Goal: Information Seeking & Learning: Learn about a topic

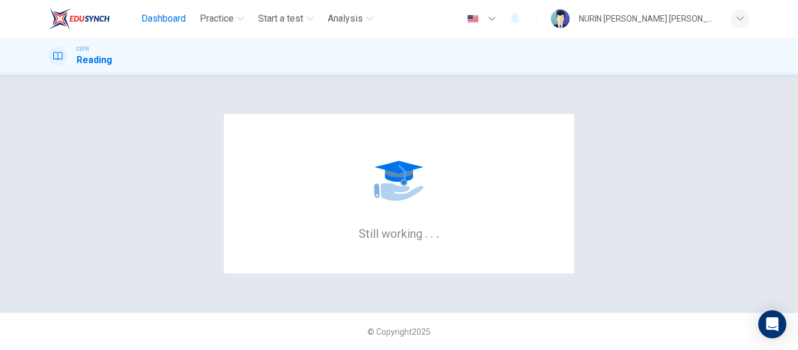
click at [160, 18] on span "Dashboard" at bounding box center [163, 19] width 44 height 14
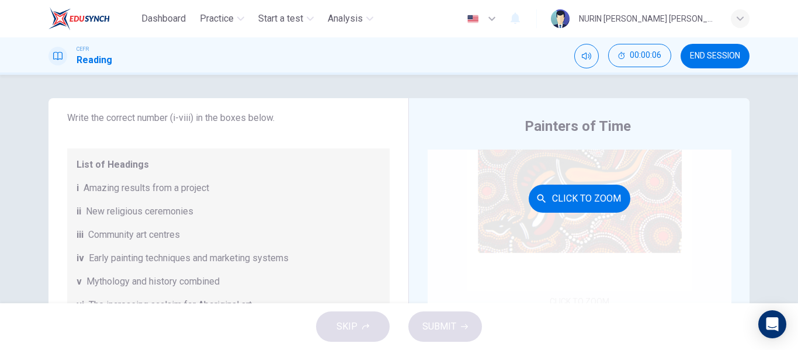
scroll to position [66, 0]
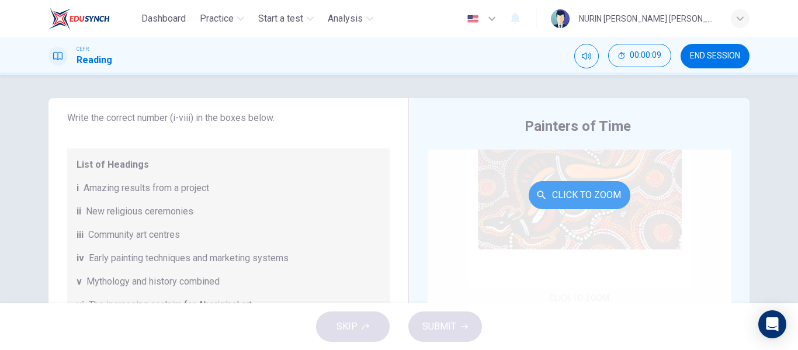
click at [536, 194] on icon "button" at bounding box center [542, 195] width 12 height 12
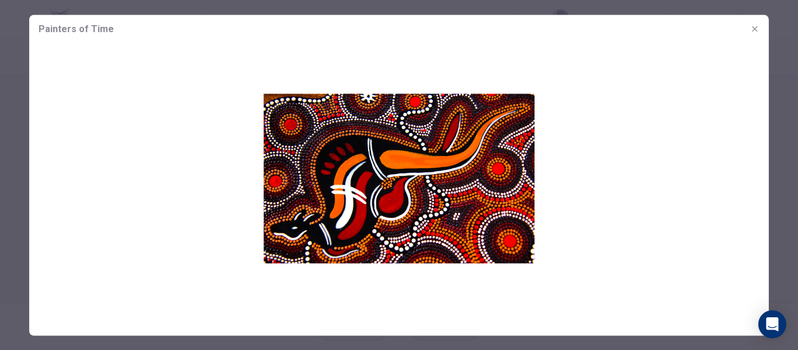
click at [755, 29] on icon "button" at bounding box center [754, 28] width 5 height 5
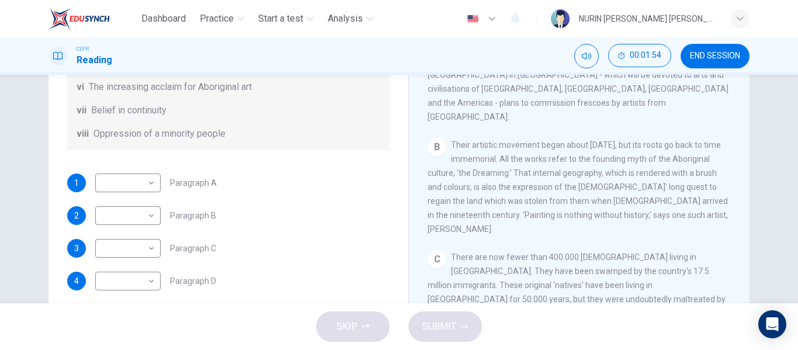
scroll to position [192, 0]
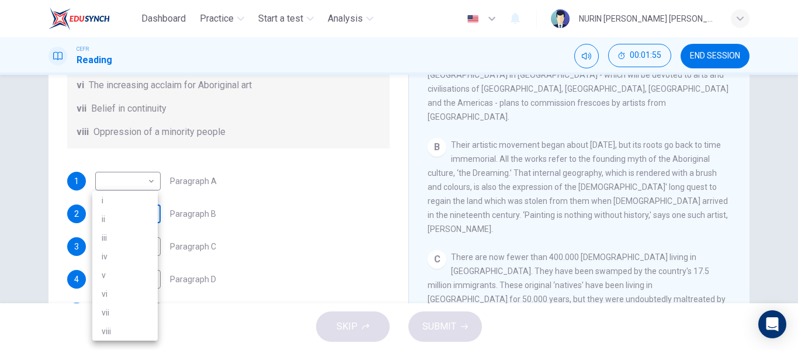
click at [122, 220] on body "Dashboard Practice Start a test Analysis English en ​ NURIN [PERSON_NAME] [PERS…" at bounding box center [399, 175] width 798 height 350
click at [121, 270] on li "v" at bounding box center [124, 275] width 65 height 19
type input "v"
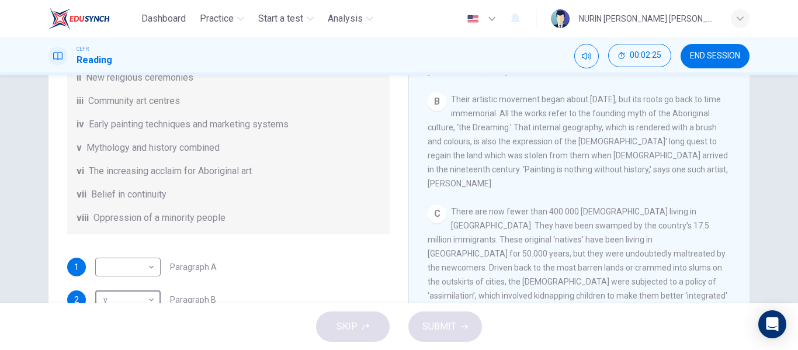
scroll to position [264, 0]
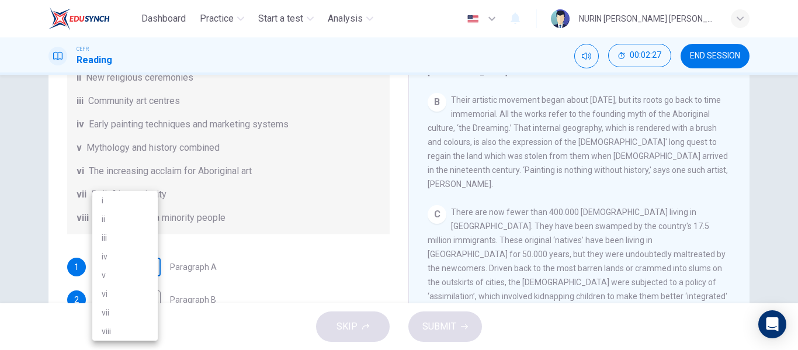
click at [120, 274] on body "Dashboard Practice Start a test Analysis English en ​ NURIN [PERSON_NAME] [PERS…" at bounding box center [399, 175] width 798 height 350
click at [113, 292] on li "vi" at bounding box center [124, 294] width 65 height 19
type input "vi"
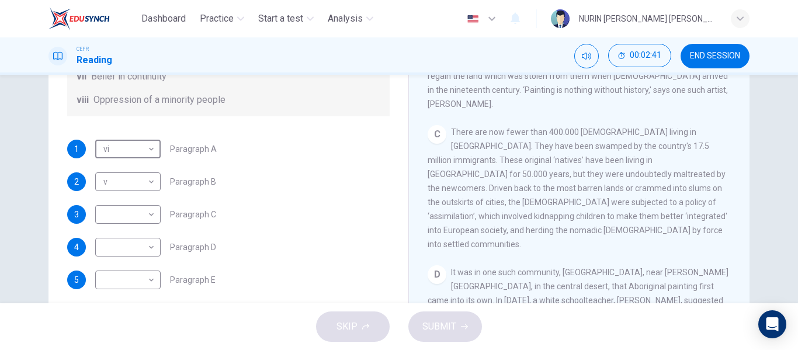
scroll to position [175, 0]
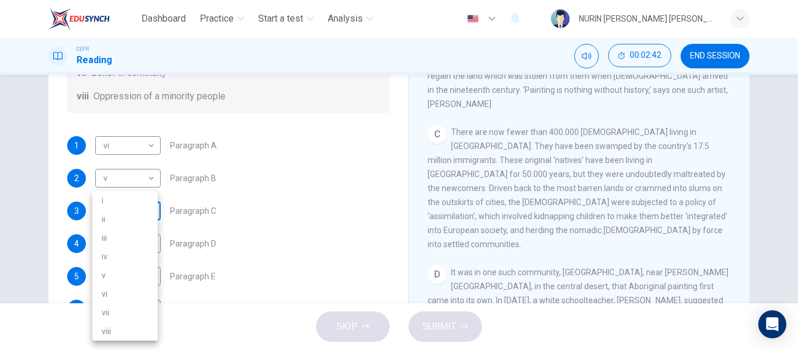
click at [151, 204] on body "Dashboard Practice Start a test Analysis English en ​ NURIN [PERSON_NAME] [PERS…" at bounding box center [399, 175] width 798 height 350
click at [126, 330] on li "viii" at bounding box center [124, 331] width 65 height 19
type input "viii"
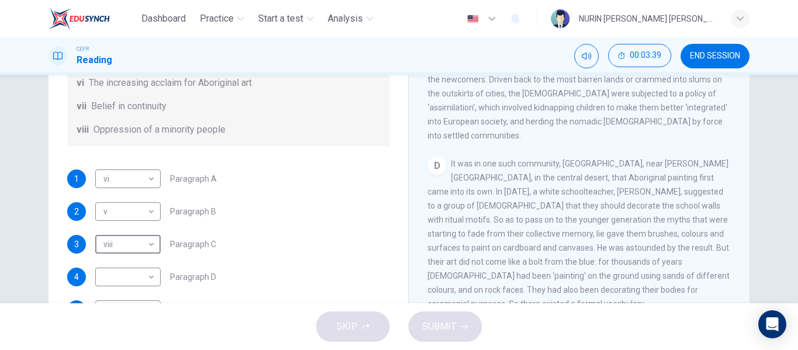
scroll to position [206, 0]
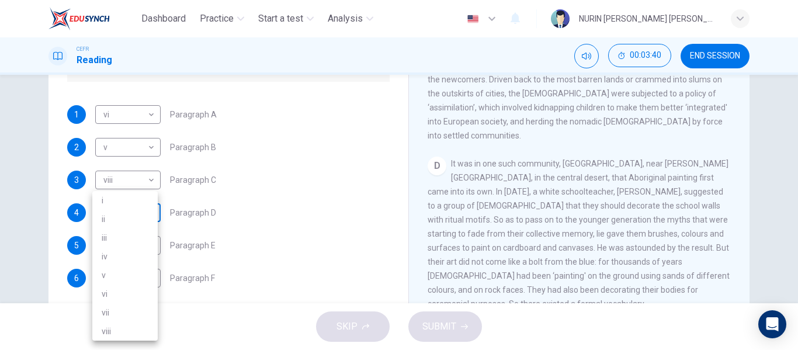
click at [140, 208] on body "Dashboard Practice Start a test Analysis English en ​ NURIN [PERSON_NAME] [PERS…" at bounding box center [399, 175] width 798 height 350
click at [131, 201] on li "i" at bounding box center [124, 200] width 65 height 19
type input "i"
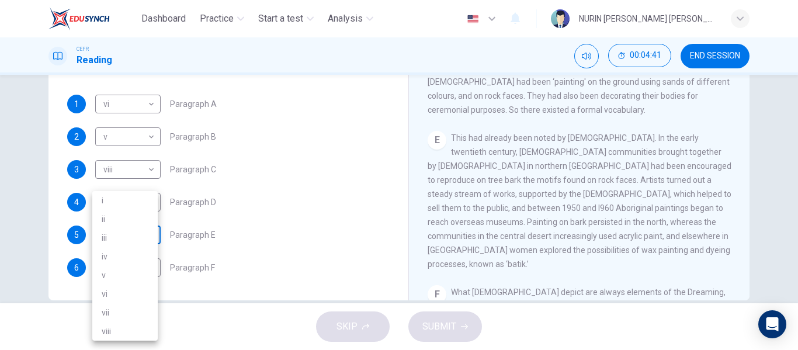
click at [130, 240] on body "Dashboard Practice Start a test Analysis English en ​ NURIN [PERSON_NAME] [PERS…" at bounding box center [399, 175] width 798 height 350
click at [118, 235] on li "iii" at bounding box center [124, 237] width 65 height 19
type input "iii"
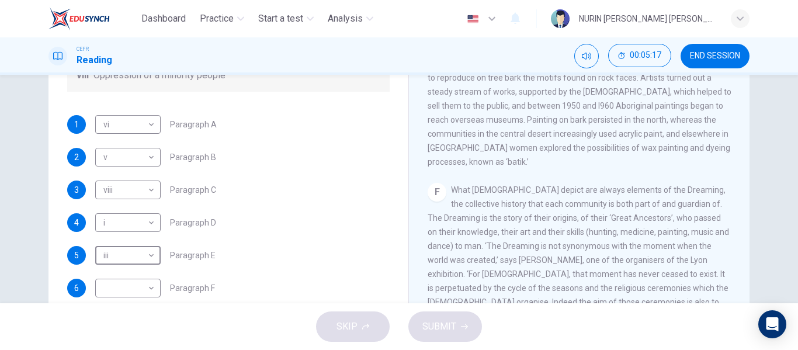
scroll to position [224, 0]
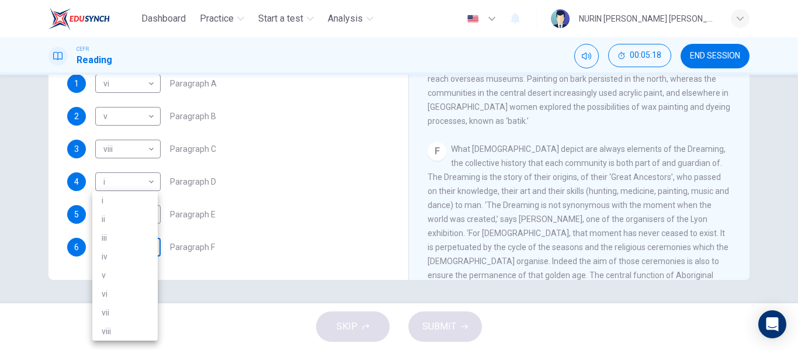
click at [108, 240] on body "Dashboard Practice Start a test Analysis English en ​ NURIN [PERSON_NAME] [PERS…" at bounding box center [399, 175] width 798 height 350
click at [117, 314] on li "vii" at bounding box center [124, 312] width 65 height 19
type input "vii"
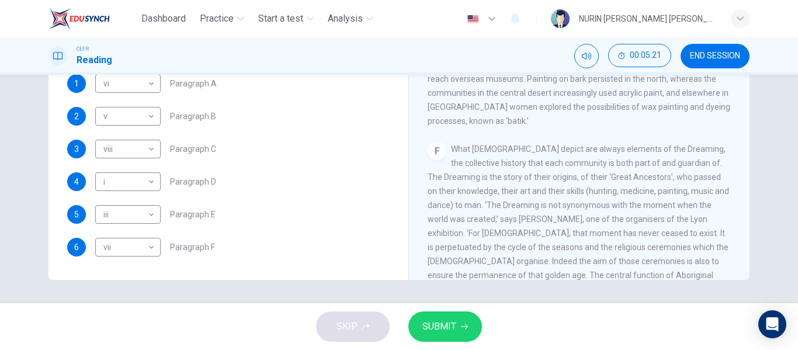
click at [465, 342] on div "SKIP SUBMIT" at bounding box center [399, 326] width 798 height 47
click at [448, 324] on span "SUBMIT" at bounding box center [439, 326] width 34 height 16
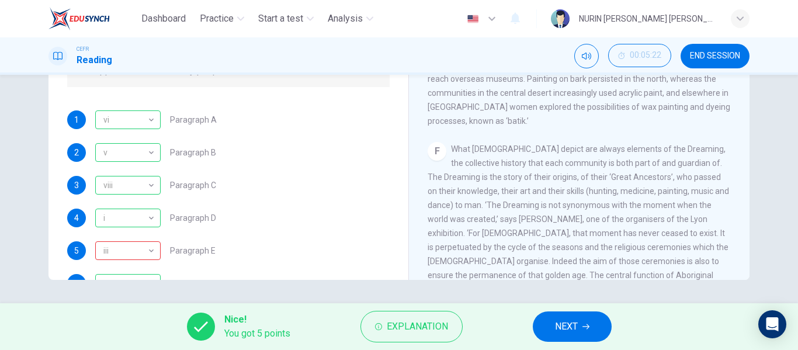
scroll to position [206, 0]
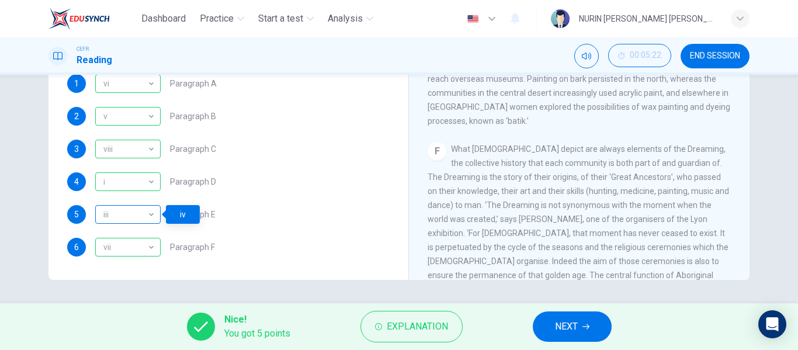
click at [133, 210] on div "iii" at bounding box center [125, 214] width 61 height 33
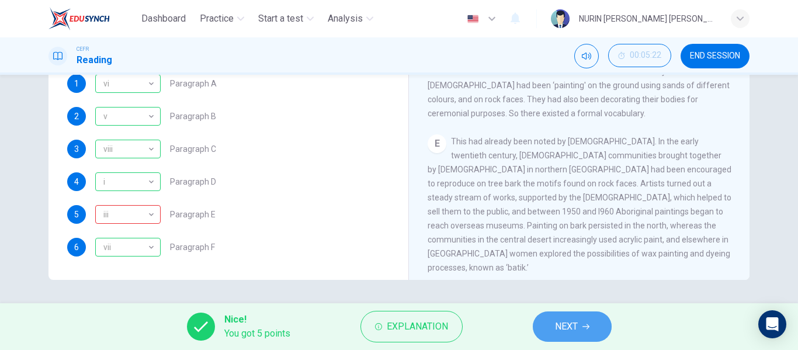
click at [601, 322] on button "NEXT" at bounding box center [572, 326] width 79 height 30
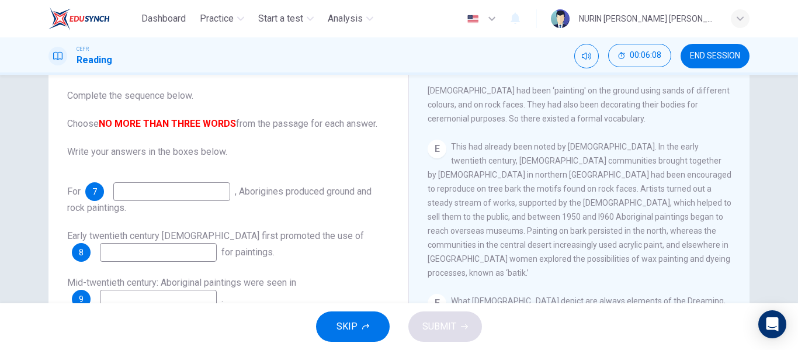
scroll to position [806, 0]
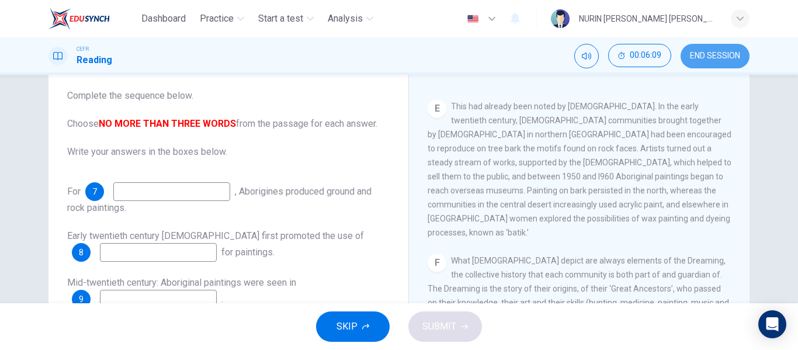
click at [698, 51] on span "END SESSION" at bounding box center [715, 55] width 50 height 9
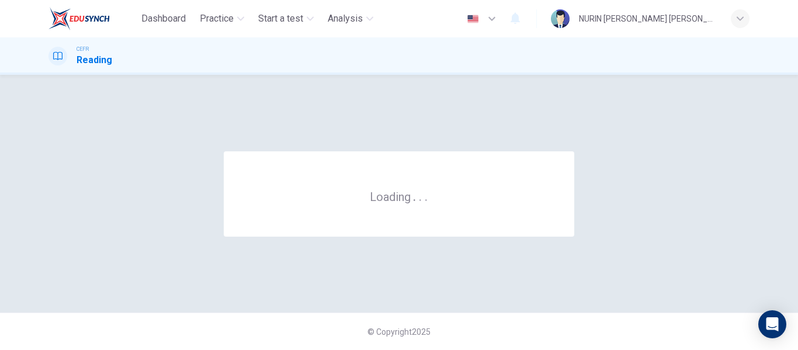
scroll to position [0, 0]
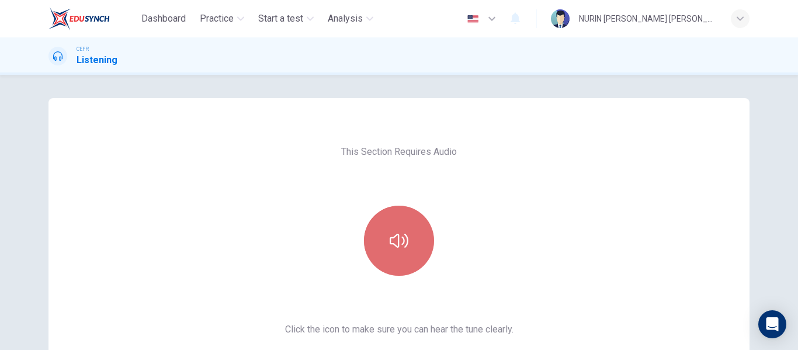
click at [395, 253] on button "button" at bounding box center [399, 241] width 70 height 70
click at [421, 246] on button "button" at bounding box center [399, 241] width 70 height 70
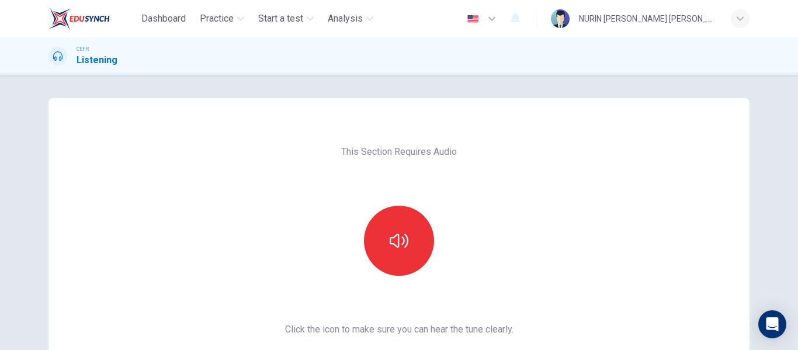
click at [526, 138] on div "This Section Requires Audio Click the icon to make sure you can hear the tune c…" at bounding box center [398, 301] width 701 height 406
drag, startPoint x: 366, startPoint y: 150, endPoint x: 415, endPoint y: 160, distance: 50.1
click at [415, 160] on div "This Section Requires Audio Click the icon to make sure you can hear the tune c…" at bounding box center [399, 301] width 247 height 406
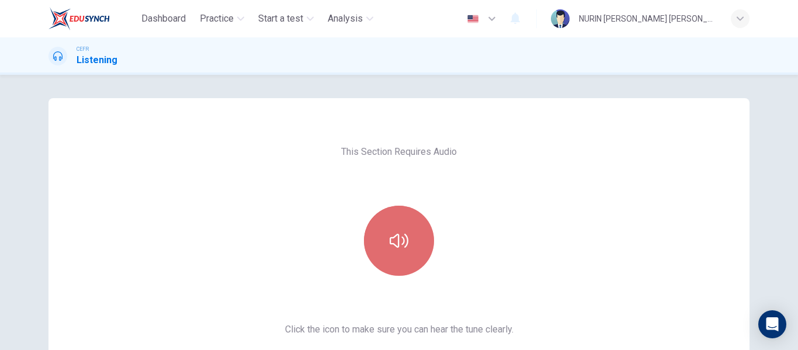
click at [401, 241] on icon "button" at bounding box center [399, 241] width 19 height 14
click at [390, 249] on icon "button" at bounding box center [399, 240] width 19 height 19
click at [413, 243] on button "button" at bounding box center [399, 241] width 70 height 70
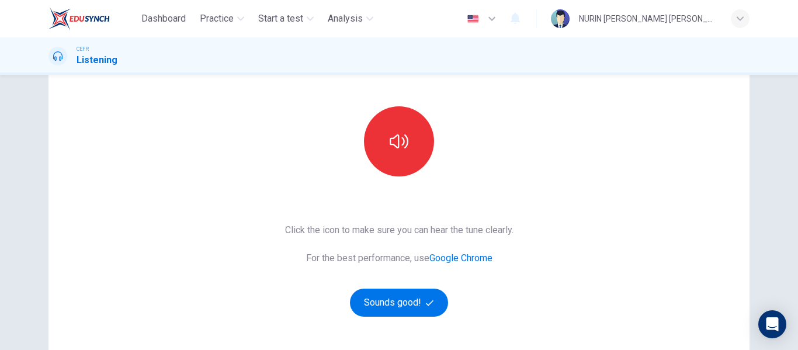
scroll to position [120, 0]
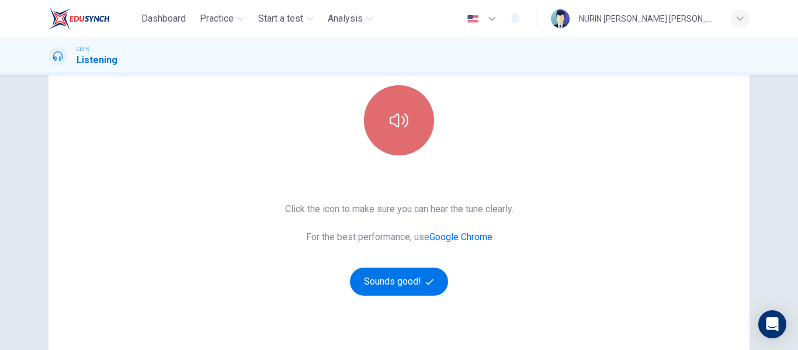
click at [405, 136] on button "button" at bounding box center [399, 120] width 70 height 70
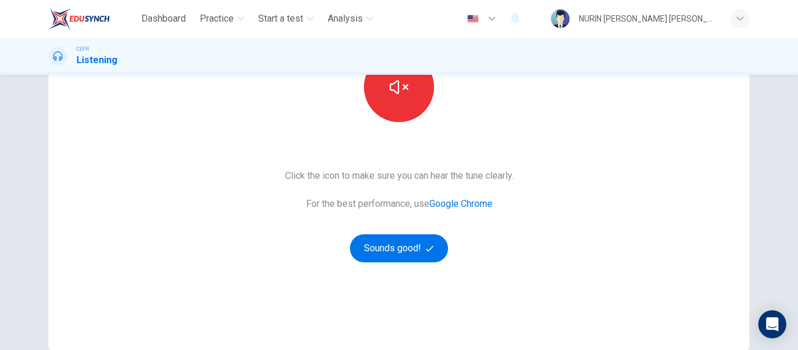
scroll to position [155, 0]
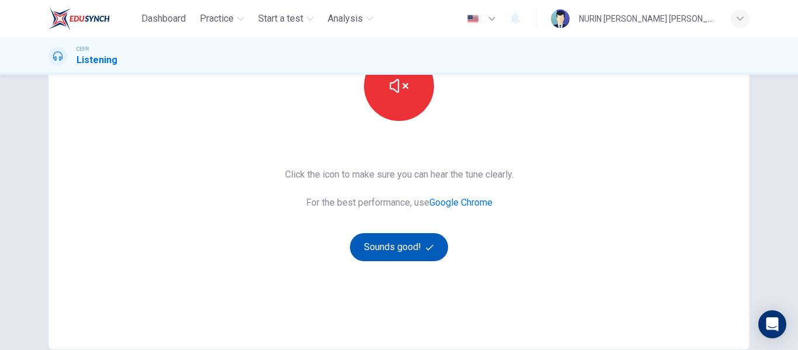
click at [418, 238] on button "Sounds good!" at bounding box center [399, 247] width 98 height 28
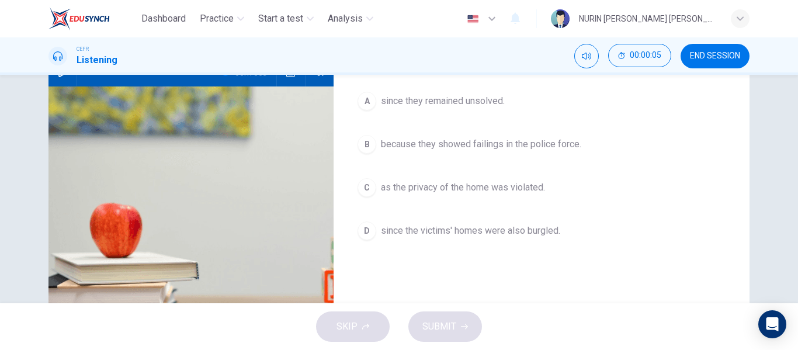
scroll to position [0, 0]
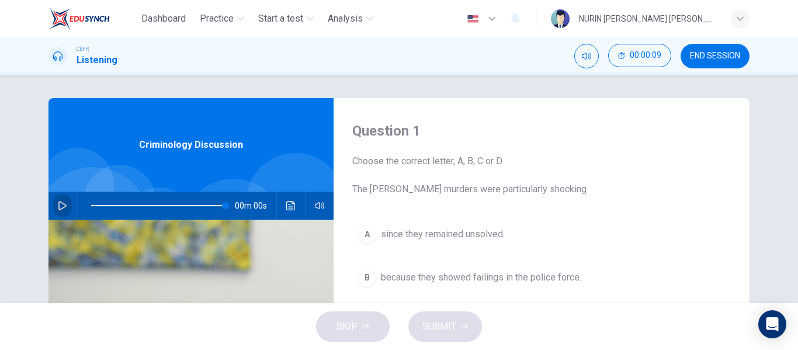
click at [60, 207] on icon "button" at bounding box center [62, 205] width 9 height 9
click at [63, 206] on icon "button" at bounding box center [62, 205] width 9 height 9
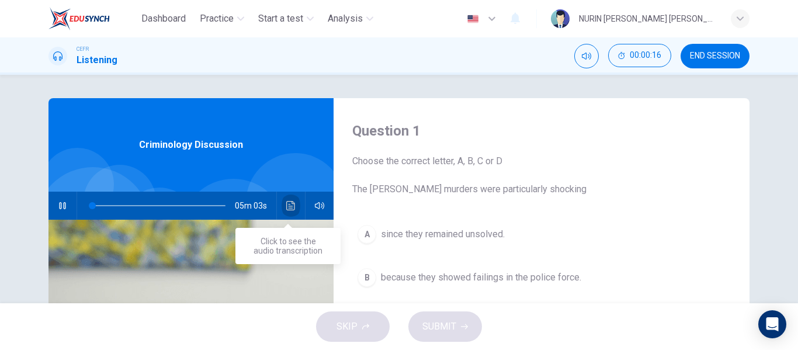
click at [282, 203] on button "Click to see the audio transcription" at bounding box center [291, 206] width 19 height 28
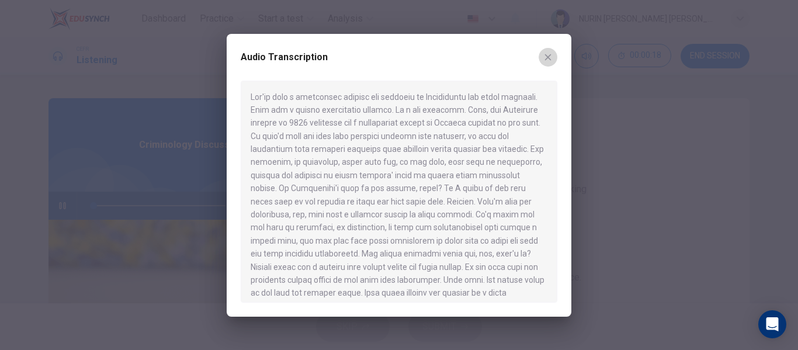
click at [549, 58] on icon "button" at bounding box center [548, 57] width 6 height 6
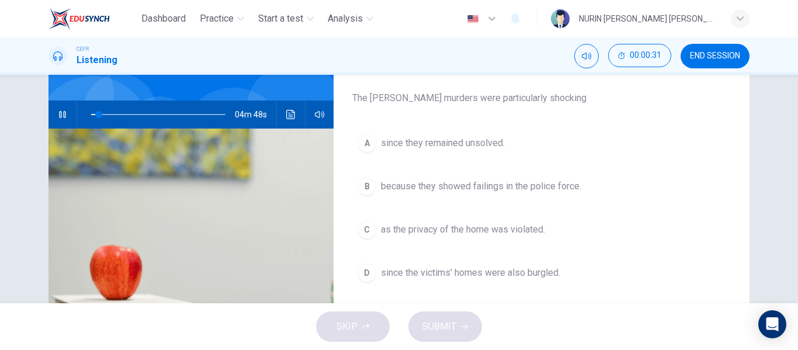
scroll to position [95, 0]
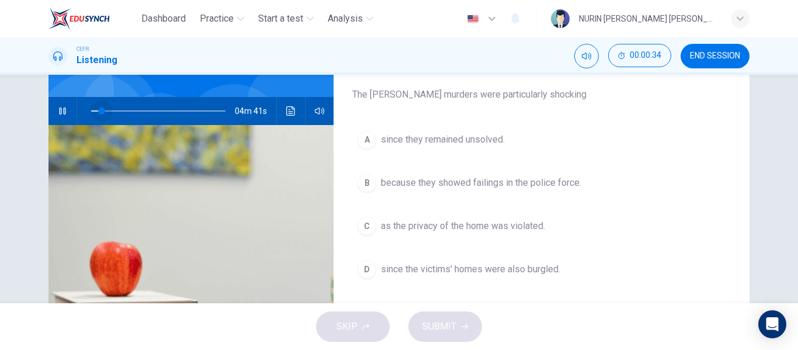
drag, startPoint x: 99, startPoint y: 110, endPoint x: 70, endPoint y: 108, distance: 28.8
click at [70, 108] on div "04m 41s" at bounding box center [190, 111] width 285 height 28
drag, startPoint x: 419, startPoint y: 99, endPoint x: 477, endPoint y: 120, distance: 61.8
click at [477, 120] on div "Question 1 Choose the correct letter, A, B, C or D The Ratcliffe murders were p…" at bounding box center [542, 207] width 416 height 406
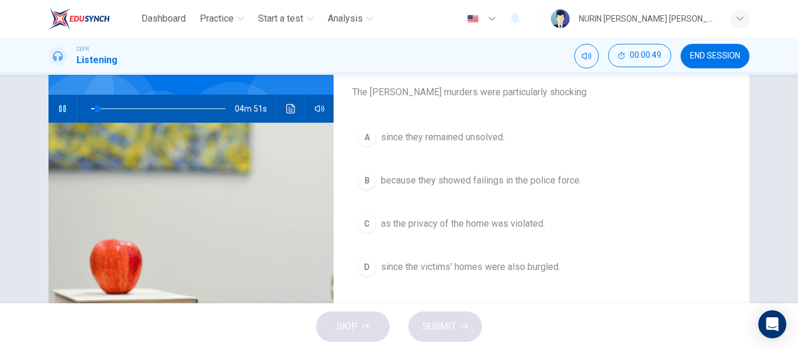
scroll to position [93, 0]
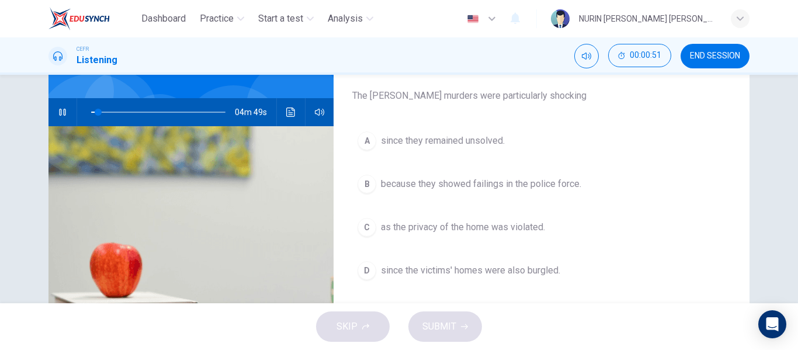
drag, startPoint x: 358, startPoint y: 95, endPoint x: 383, endPoint y: 98, distance: 25.3
click at [383, 98] on span "Choose the correct letter, A, B, C or D The Ratcliffe murders were particularly…" at bounding box center [541, 82] width 379 height 42
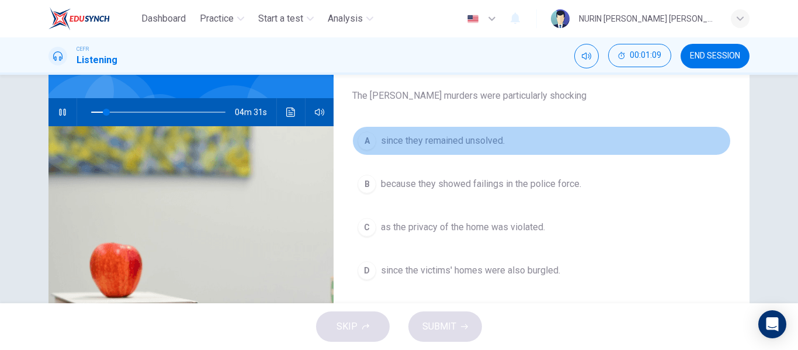
click at [376, 131] on button "A since they remained unsolved." at bounding box center [541, 140] width 379 height 29
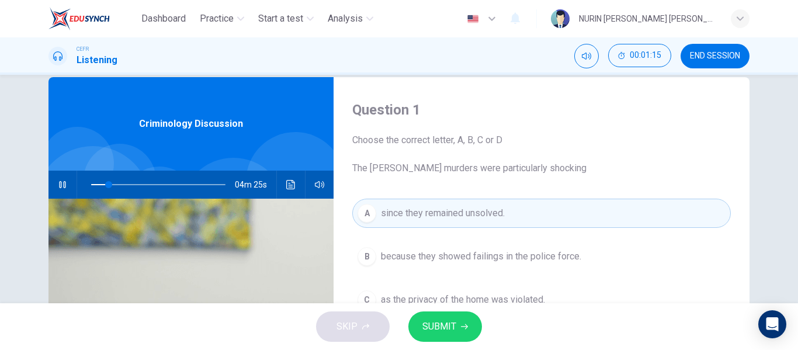
scroll to position [20, 0]
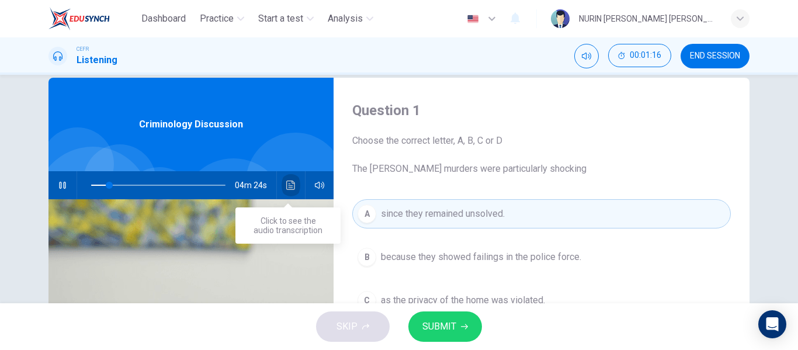
click at [292, 195] on button "Click to see the audio transcription" at bounding box center [291, 185] width 19 height 28
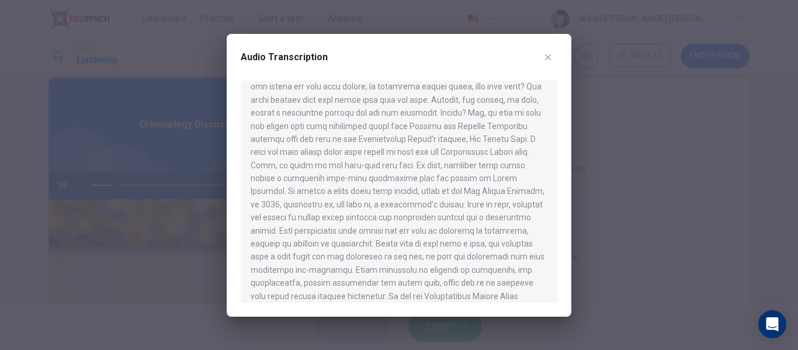
scroll to position [570, 0]
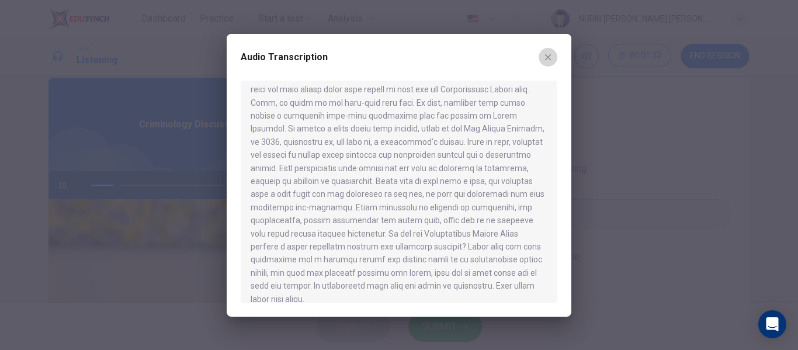
click at [550, 49] on button "button" at bounding box center [548, 57] width 19 height 19
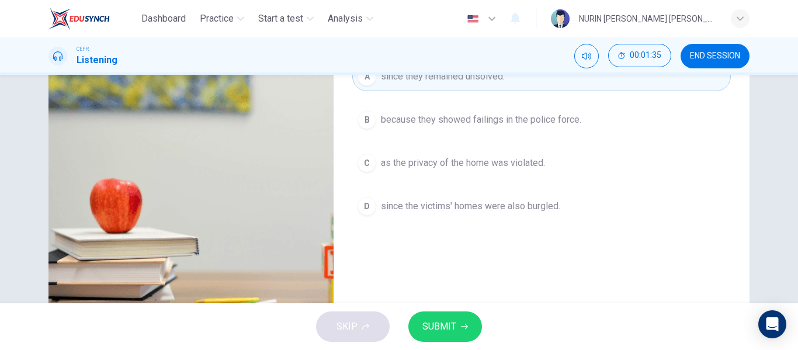
scroll to position [158, 0]
click at [438, 333] on span "SUBMIT" at bounding box center [439, 326] width 34 height 16
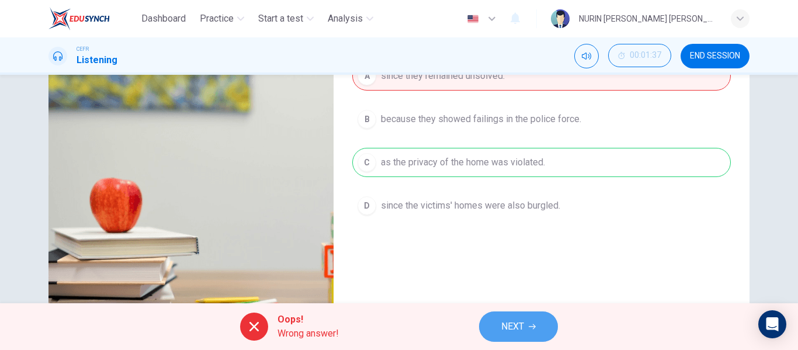
click at [502, 325] on span "NEXT" at bounding box center [512, 326] width 23 height 16
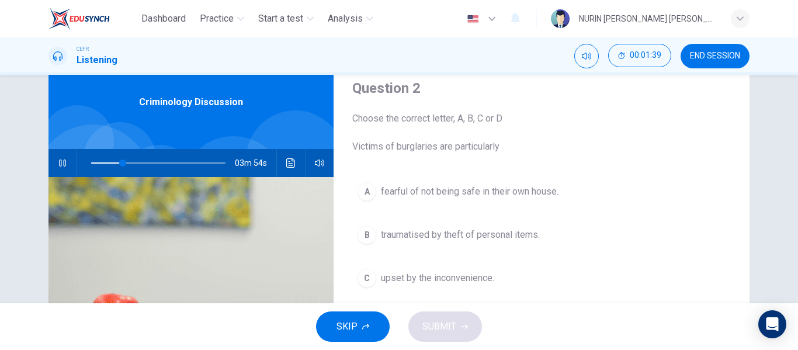
scroll to position [41, 0]
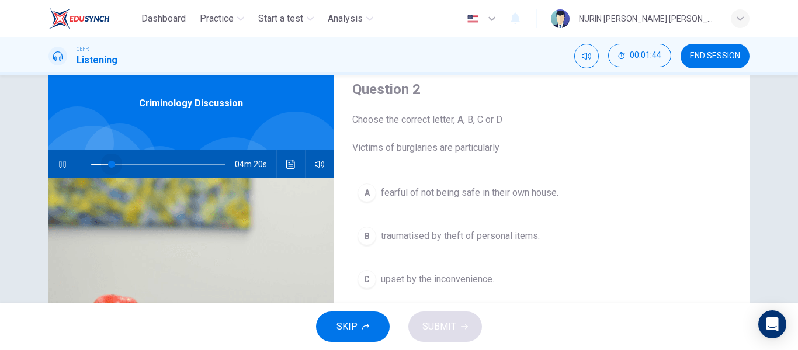
click at [108, 160] on span at bounding box center [158, 164] width 134 height 16
click at [101, 161] on span at bounding box center [104, 164] width 7 height 7
click at [102, 162] on span at bounding box center [105, 164] width 7 height 7
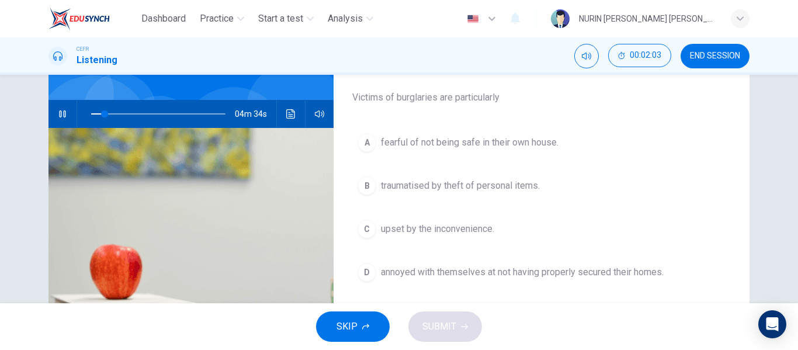
scroll to position [99, 0]
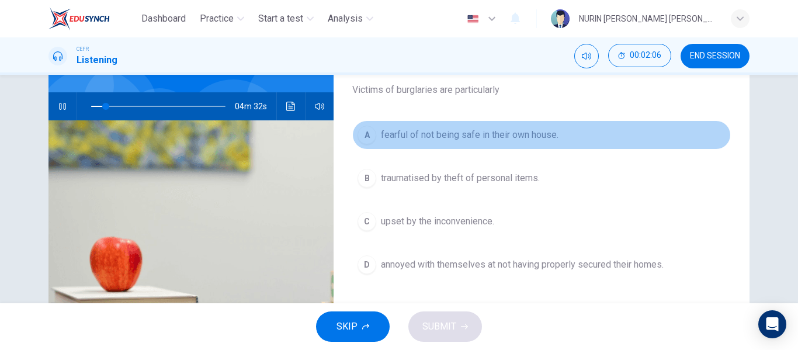
click at [430, 137] on span "fearful of not being safe in their own house." at bounding box center [470, 135] width 178 height 14
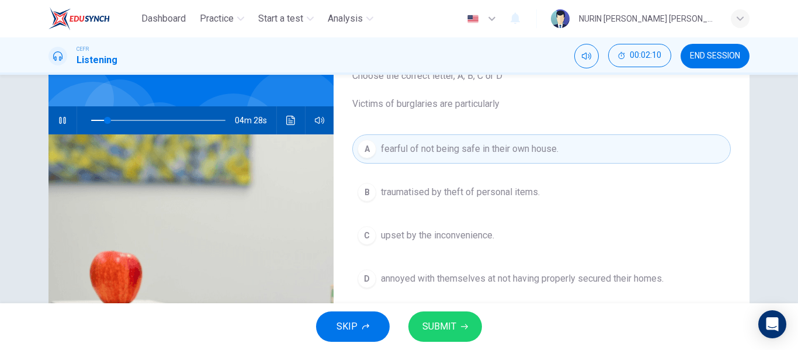
scroll to position [83, 0]
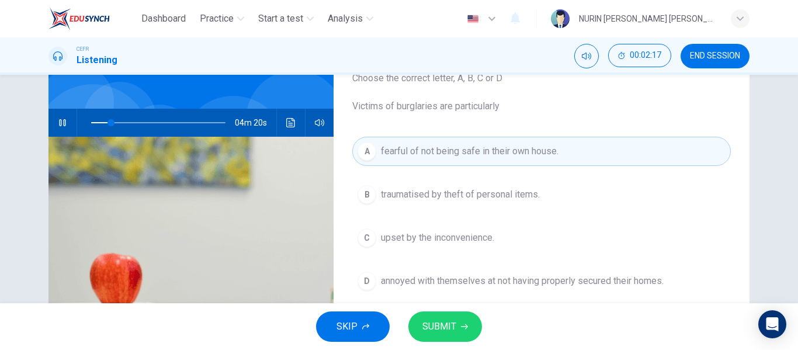
click at [436, 327] on span "SUBMIT" at bounding box center [439, 326] width 34 height 16
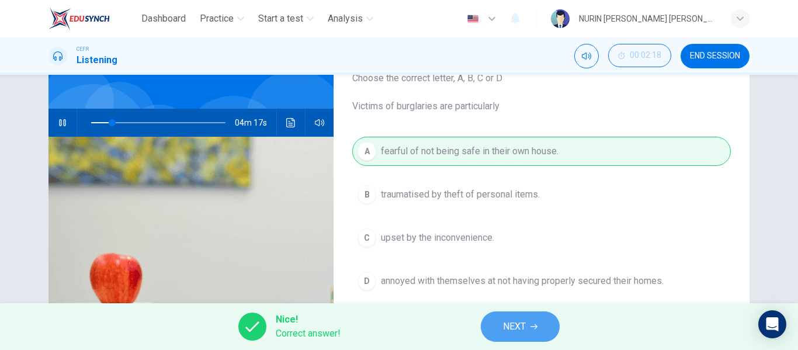
click at [518, 327] on span "NEXT" at bounding box center [514, 326] width 23 height 16
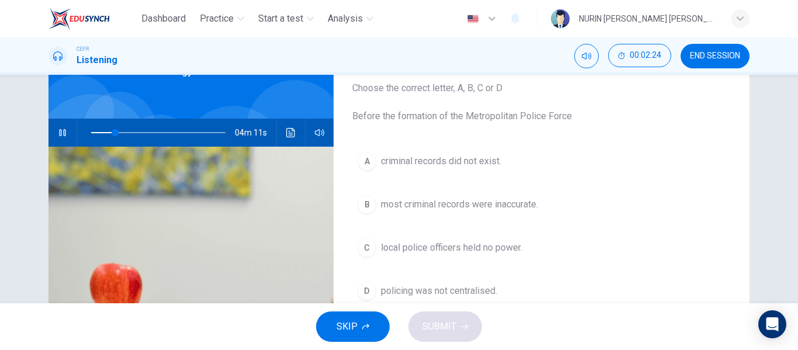
scroll to position [103, 0]
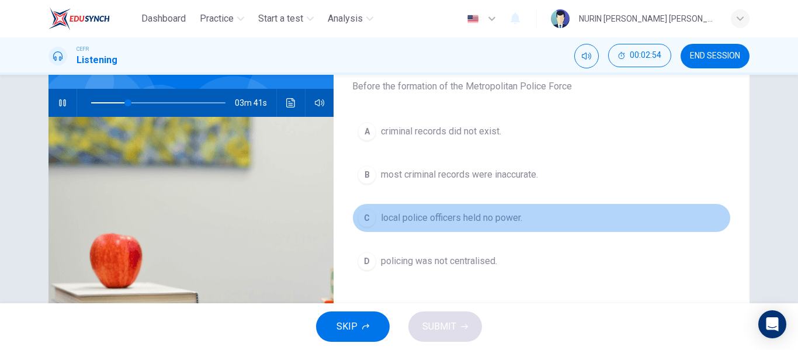
click at [431, 218] on span "local police officers held no power." at bounding box center [451, 218] width 141 height 14
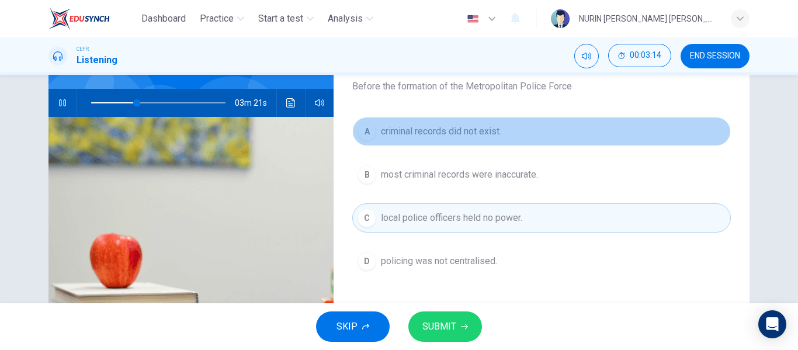
click at [479, 134] on span "criminal records did not exist." at bounding box center [441, 131] width 120 height 14
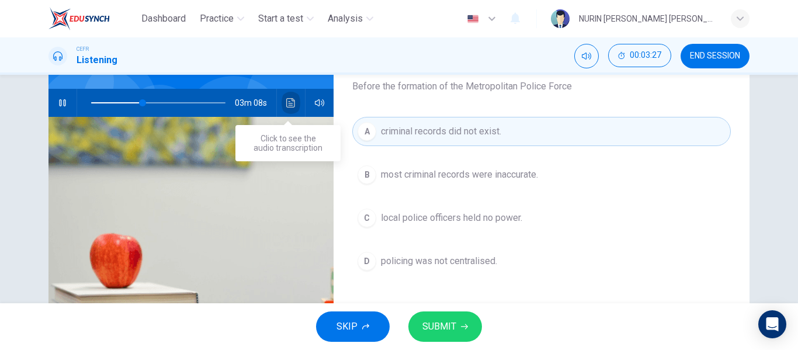
click at [289, 102] on icon "Click to see the audio transcription" at bounding box center [290, 102] width 9 height 9
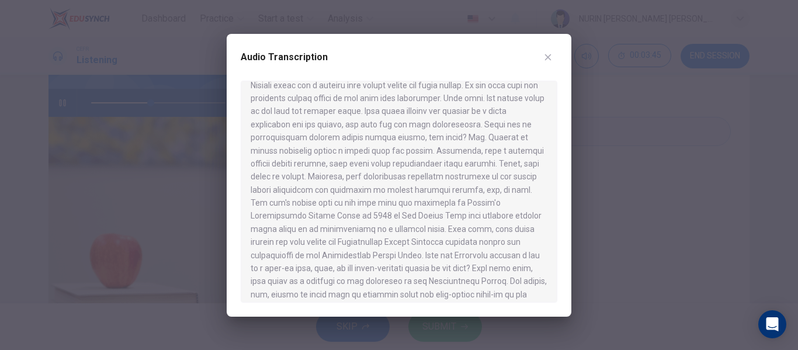
scroll to position [184, 0]
click at [168, 172] on div at bounding box center [399, 175] width 798 height 350
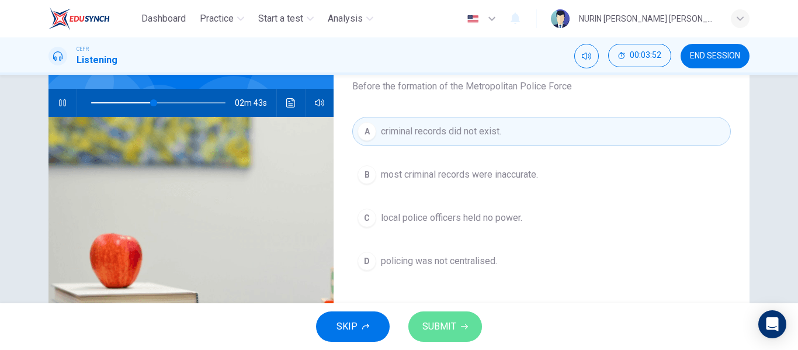
click at [445, 323] on span "SUBMIT" at bounding box center [439, 326] width 34 height 16
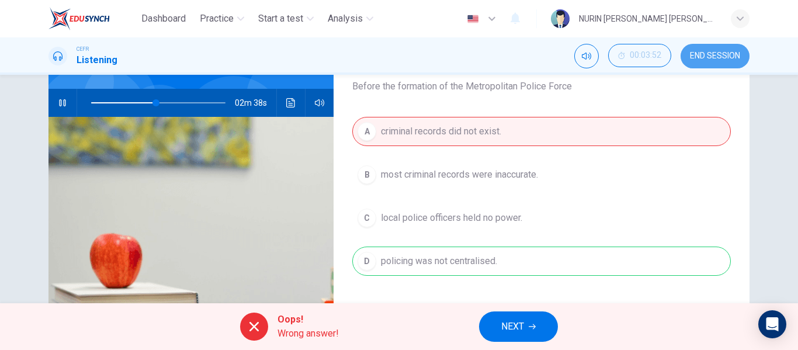
type input "48"
click at [701, 50] on button "END SESSION" at bounding box center [715, 56] width 69 height 25
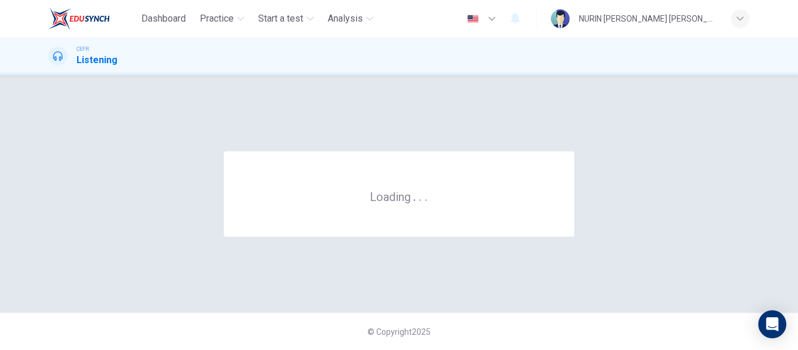
scroll to position [0, 0]
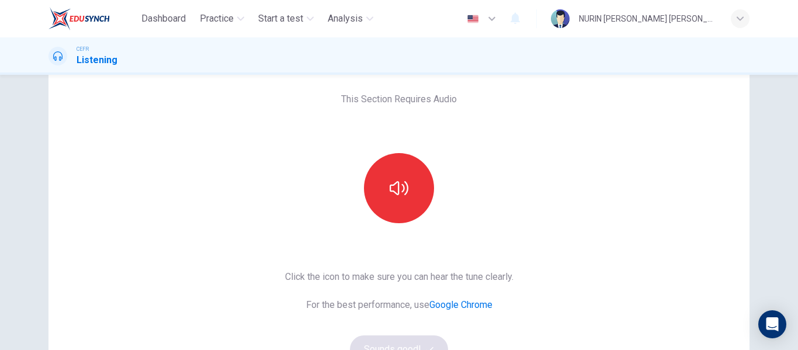
scroll to position [52, 0]
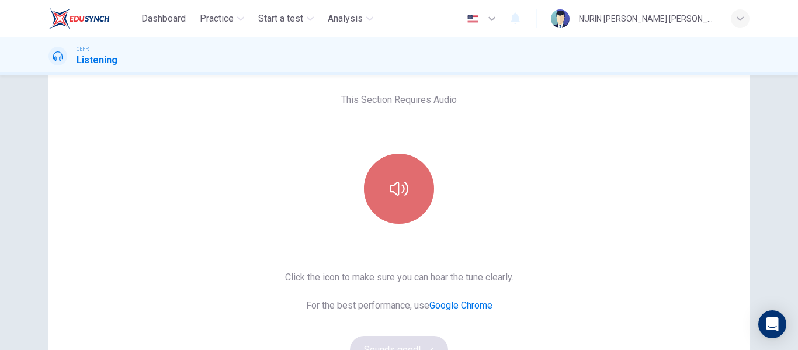
click at [384, 174] on button "button" at bounding box center [399, 189] width 70 height 70
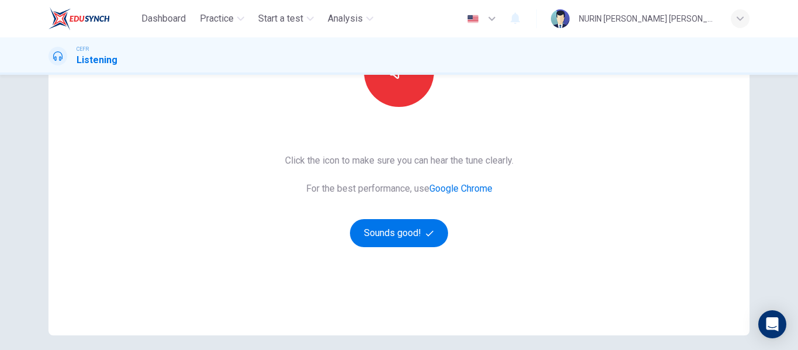
scroll to position [169, 0]
click at [410, 231] on button "Sounds good!" at bounding box center [399, 233] width 98 height 28
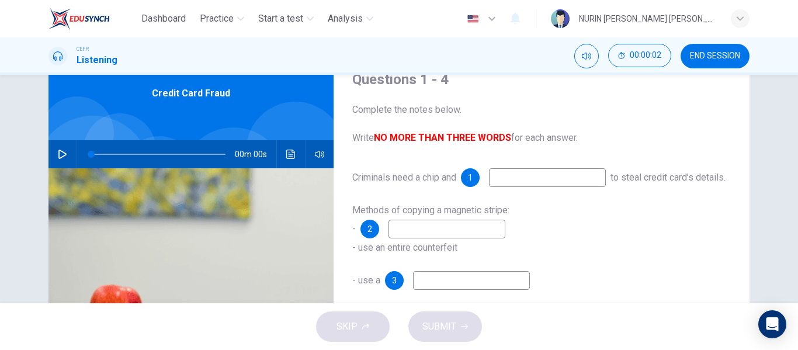
scroll to position [0, 0]
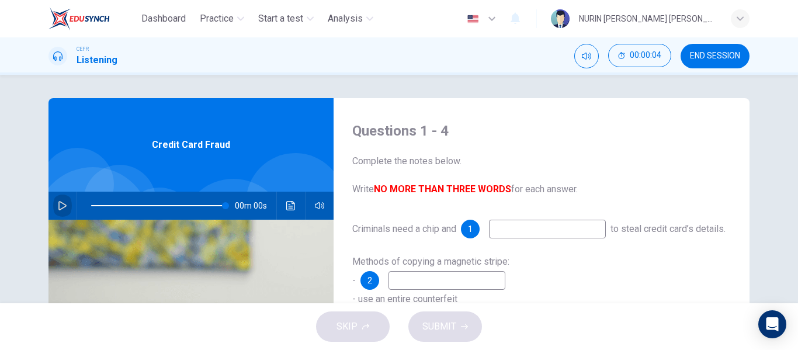
click at [61, 203] on icon "button" at bounding box center [62, 205] width 9 height 9
click at [60, 204] on icon "button" at bounding box center [62, 205] width 9 height 9
click at [53, 206] on button "button" at bounding box center [62, 206] width 19 height 28
click at [64, 199] on button "button" at bounding box center [62, 206] width 19 height 28
click at [65, 204] on button "button" at bounding box center [62, 206] width 19 height 28
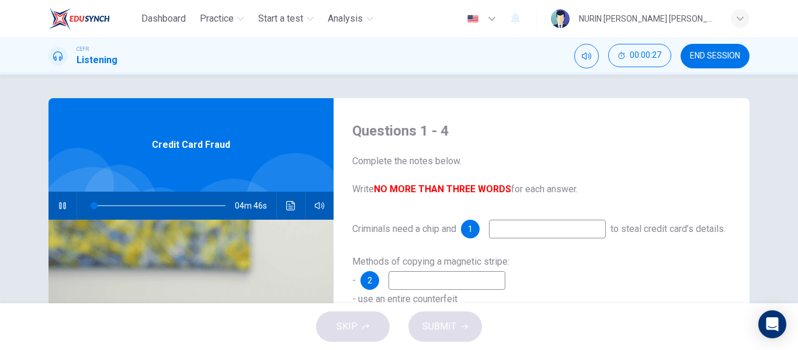
scroll to position [15, 0]
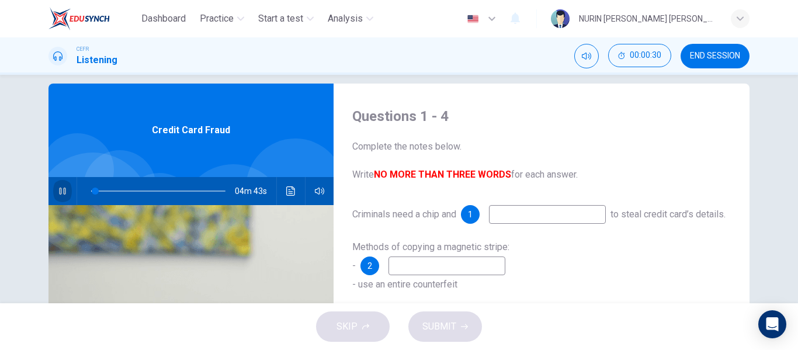
click at [62, 192] on icon "button" at bounding box center [62, 190] width 9 height 9
click at [62, 192] on icon "button" at bounding box center [62, 190] width 8 height 9
type input "3"
click at [440, 221] on div "Criminals need a chip and 1 to steal credit card’s details." at bounding box center [541, 214] width 379 height 19
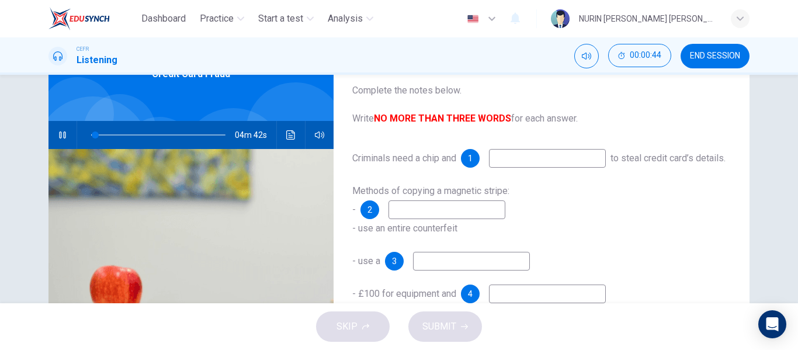
scroll to position [72, 0]
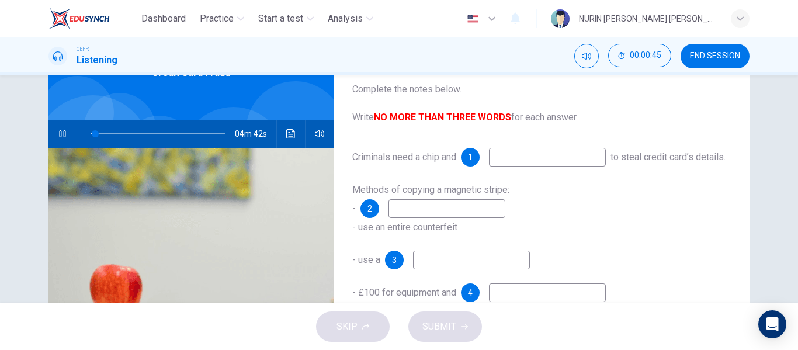
click at [515, 166] on input at bounding box center [547, 157] width 117 height 19
click at [505, 162] on input at bounding box center [547, 157] width 117 height 19
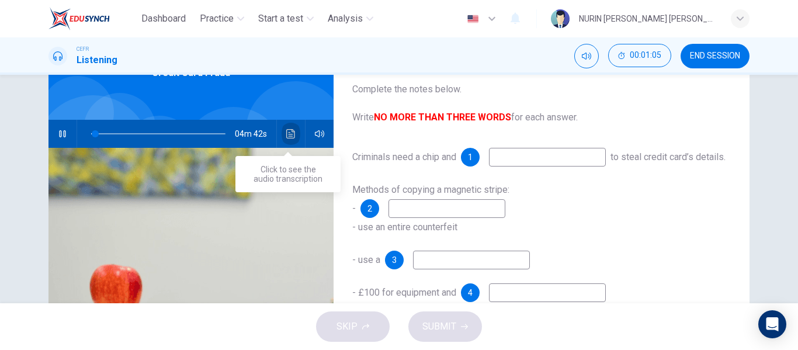
click at [286, 132] on icon "Click to see the audio transcription" at bounding box center [290, 133] width 9 height 9
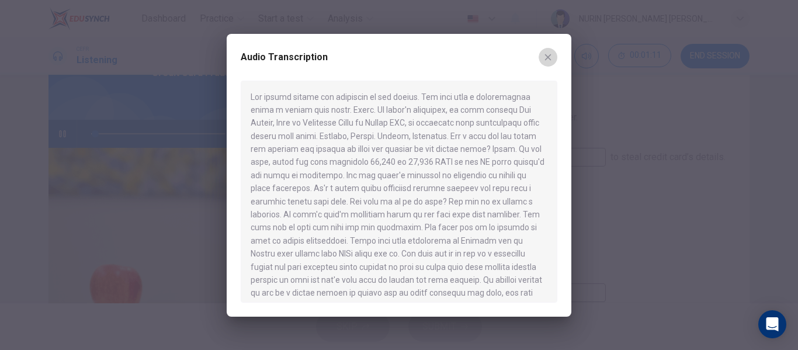
click at [552, 56] on icon "button" at bounding box center [547, 57] width 9 height 9
type input "3"
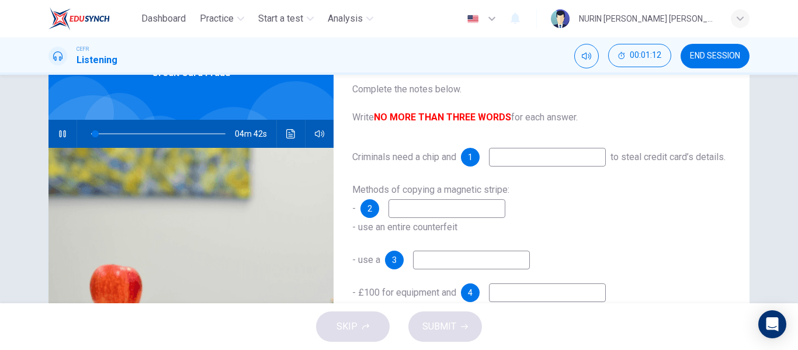
click at [519, 156] on input at bounding box center [547, 157] width 117 height 19
type input "pin"
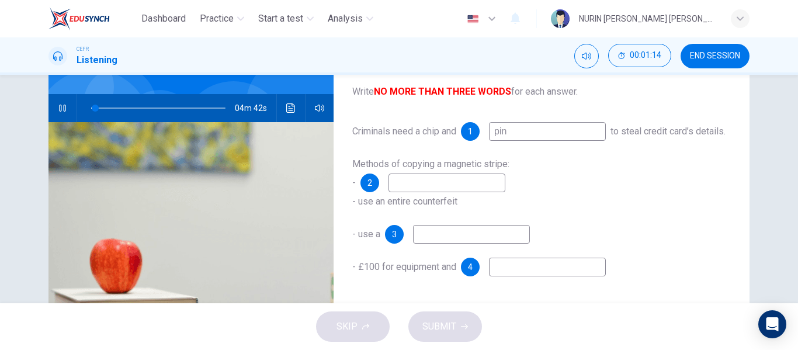
scroll to position [98, 0]
type input "3"
type input "pin"
click at [64, 106] on icon "button" at bounding box center [62, 107] width 9 height 9
click at [141, 138] on img at bounding box center [190, 264] width 285 height 285
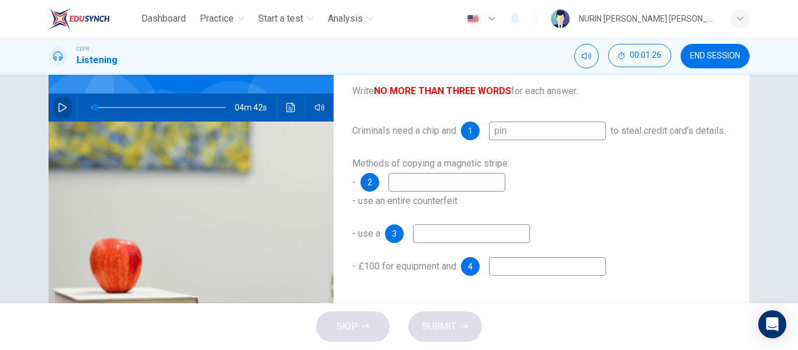
click at [64, 107] on button "button" at bounding box center [62, 107] width 19 height 28
type input "3"
type input "0.9"
type input "3"
type input "1"
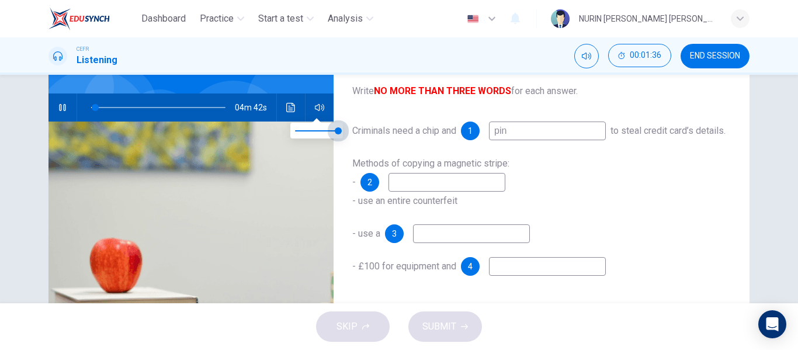
drag, startPoint x: 336, startPoint y: 130, endPoint x: 403, endPoint y: 140, distance: 67.4
click at [403, 140] on body "Dashboard Practice Start a test Analysis English en ​ NURIN SOFEA HANIS BINTI I…" at bounding box center [399, 175] width 798 height 350
click at [64, 103] on button "button" at bounding box center [62, 107] width 19 height 28
click at [64, 110] on icon "button" at bounding box center [62, 107] width 9 height 9
click at [110, 109] on span at bounding box center [158, 107] width 134 height 16
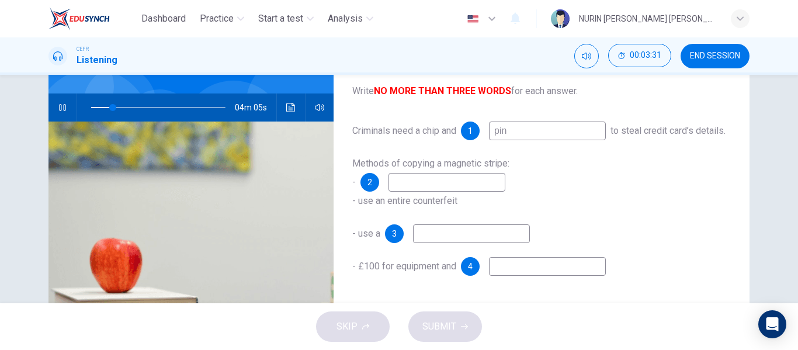
type input "26"
click at [123, 105] on span at bounding box center [158, 107] width 134 height 16
click at [60, 103] on icon "button" at bounding box center [62, 107] width 9 height 9
click at [714, 56] on span "END SESSION" at bounding box center [715, 55] width 50 height 9
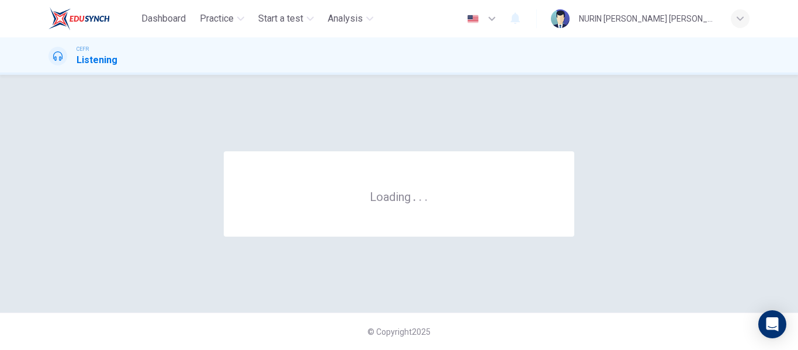
scroll to position [0, 0]
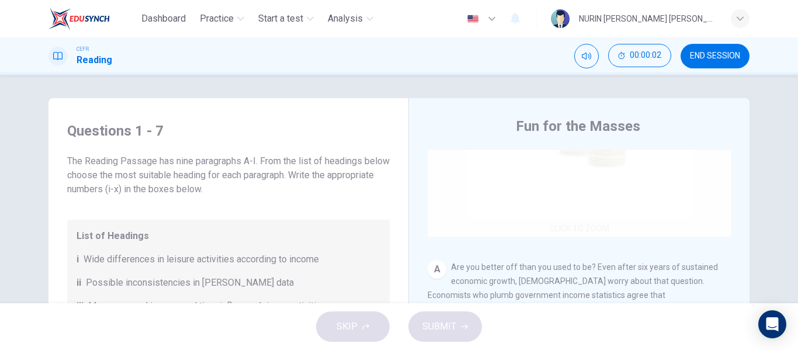
scroll to position [136, 0]
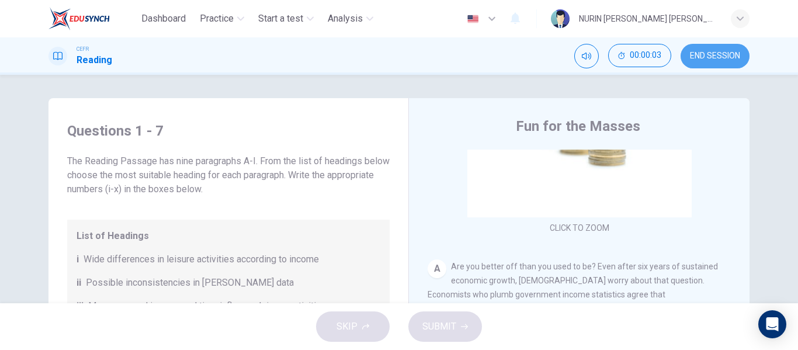
click at [716, 53] on span "END SESSION" at bounding box center [715, 55] width 50 height 9
